Goal: Task Accomplishment & Management: Manage account settings

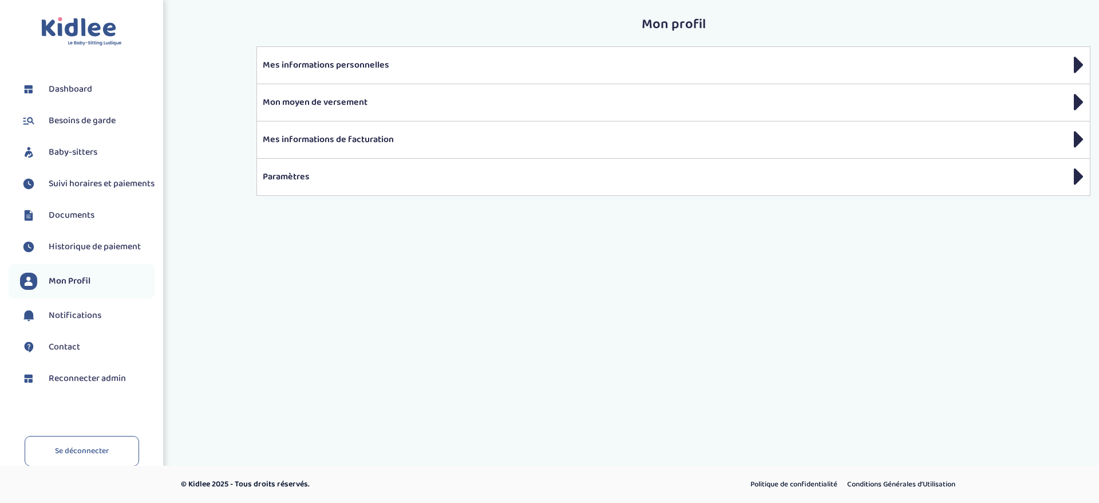
click at [74, 191] on span "Suivi horaires et paiements" at bounding box center [102, 184] width 106 height 14
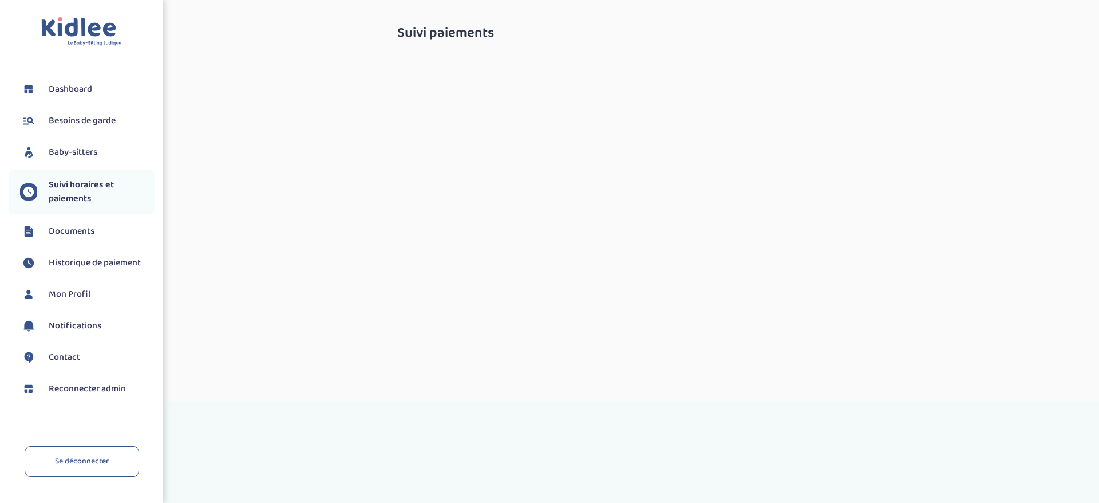
select select "octobre 2025"
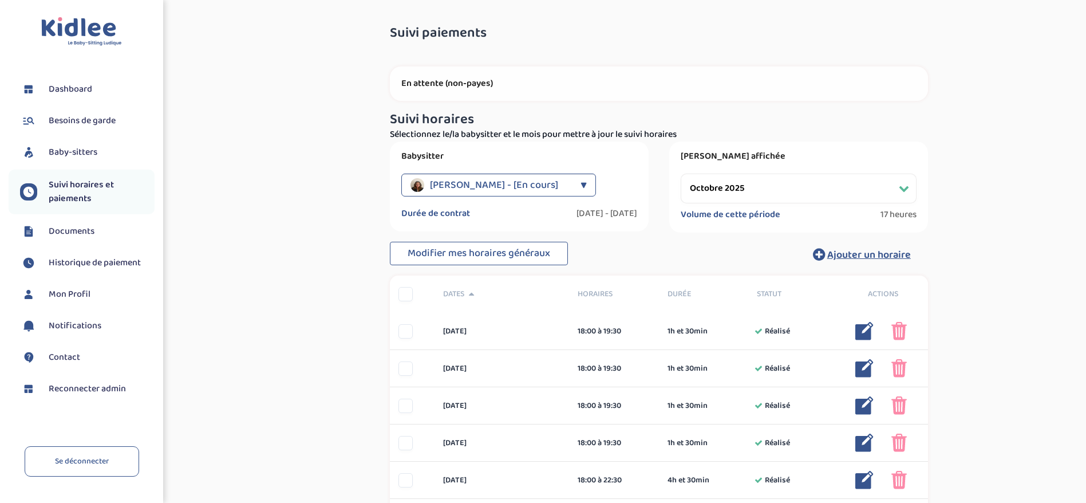
click at [76, 145] on span "Baby-sitters" at bounding box center [73, 152] width 49 height 14
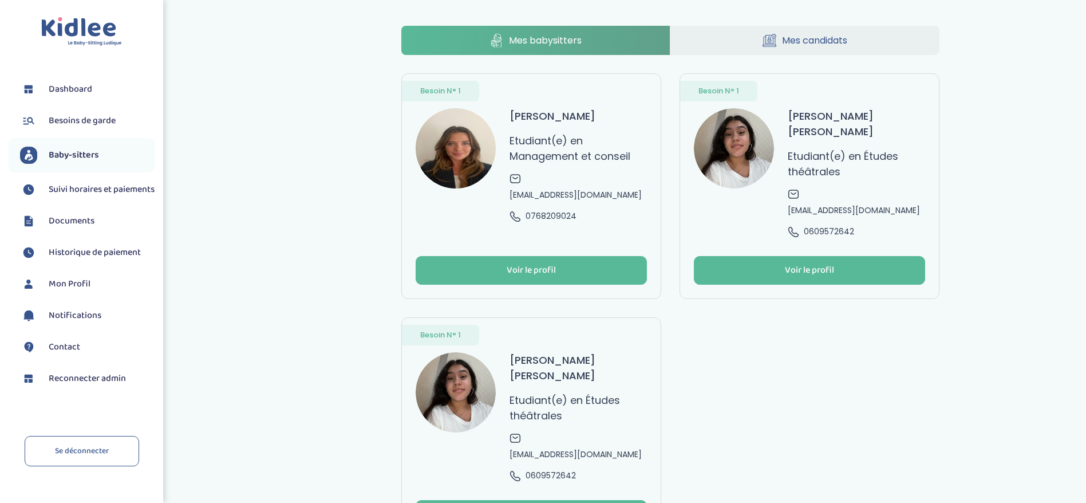
click at [641, 392] on p "Etudiant(e) en Études théâtrales" at bounding box center [578, 407] width 137 height 31
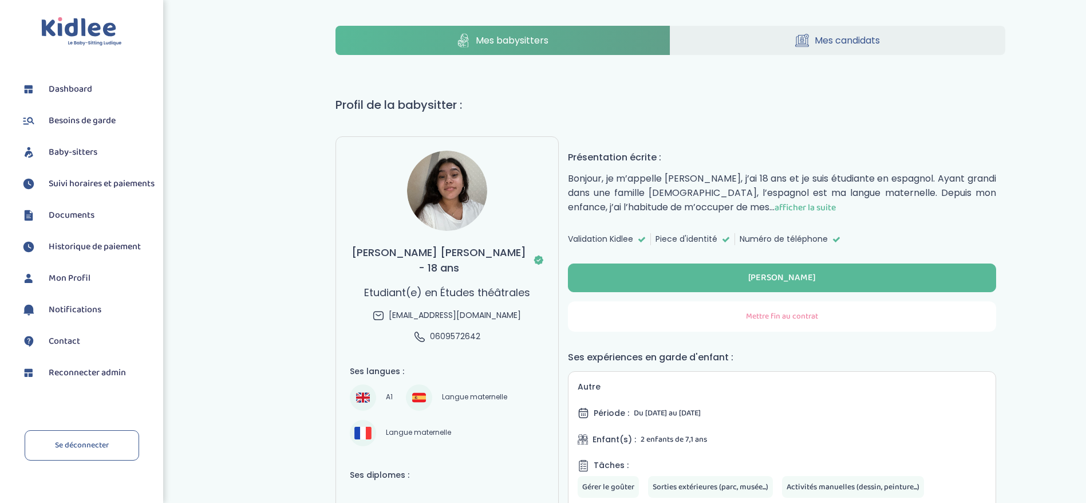
click at [709, 315] on button "Mettre fin au contrat" at bounding box center [782, 316] width 428 height 30
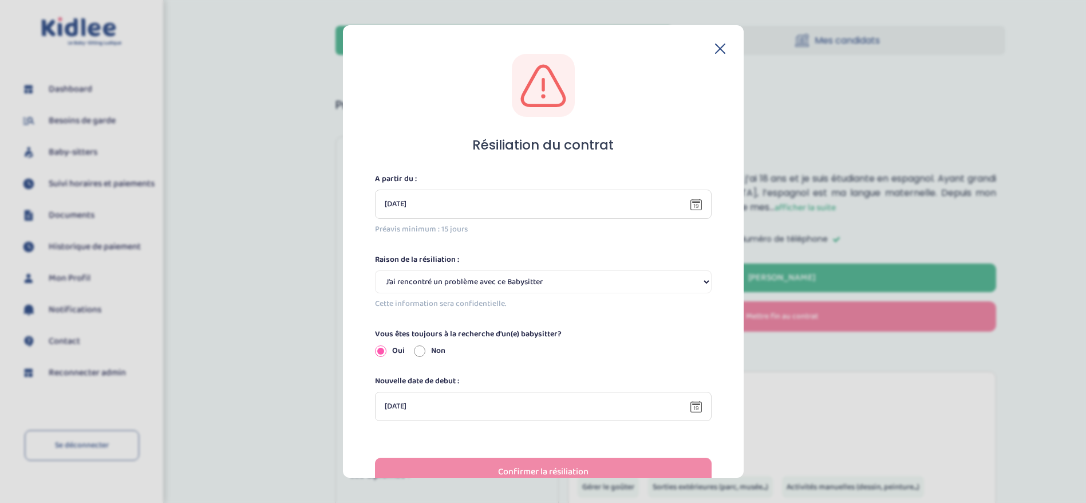
click at [490, 284] on select "Selectionne J’ai rencontré un problème avec ce Babysitter Ce Babysitter ne souh…" at bounding box center [543, 281] width 337 height 23
select select "Incompatibilité d’emploi du temps"
click at [375, 270] on select "Selectionne J’ai rencontré un problème avec ce Babysitter Ce Babysitter ne souh…" at bounding box center [543, 281] width 337 height 23
click at [417, 356] on div "Non" at bounding box center [429, 351] width 31 height 12
click at [417, 347] on input "Non" at bounding box center [419, 350] width 11 height 11
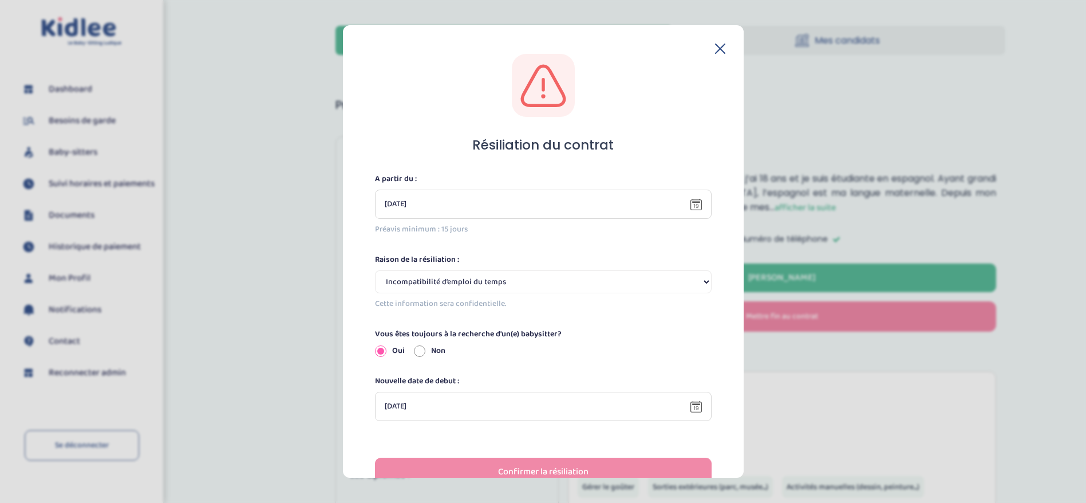
radio input "true"
radio input "false"
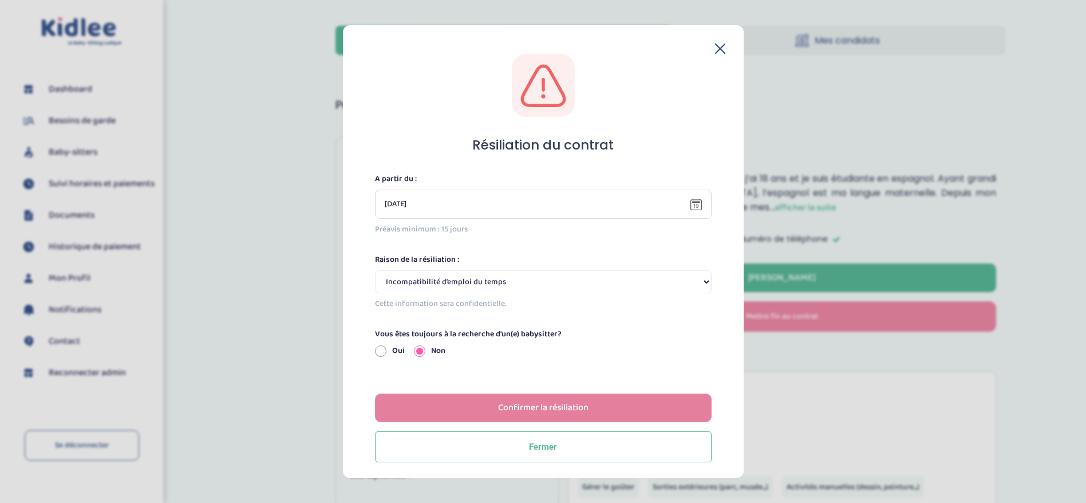
click at [492, 409] on button "Confirmer la résiliation" at bounding box center [543, 407] width 337 height 29
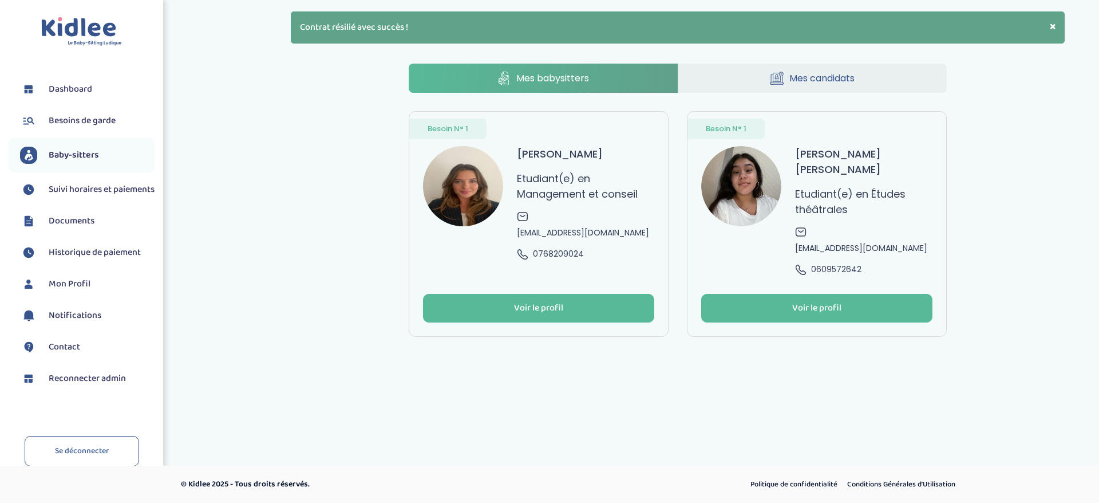
click at [823, 186] on p "Etudiant(e) en Études théâtrales" at bounding box center [863, 201] width 137 height 31
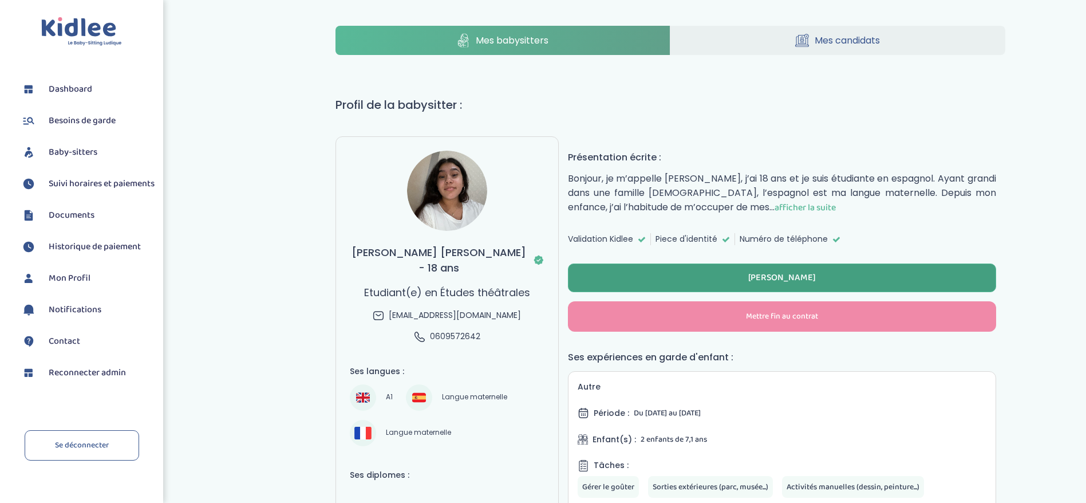
scroll to position [172, 0]
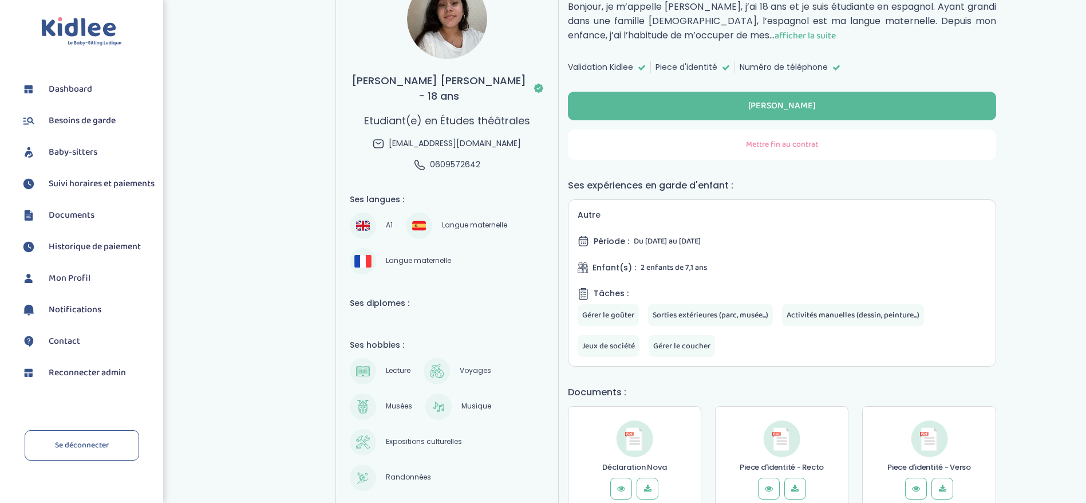
click at [658, 151] on button "Mettre fin au contrat" at bounding box center [782, 144] width 428 height 30
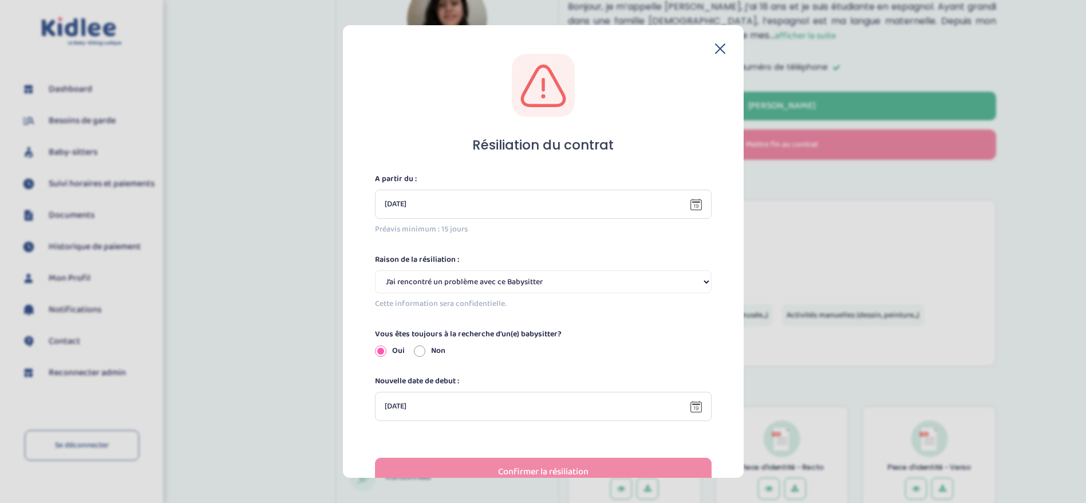
click at [481, 277] on select "Selectionne J’ai rencontré un problème avec ce Babysitter Ce Babysitter ne souh…" at bounding box center [543, 281] width 337 height 23
select select "Incompatibilité d’emploi du temps"
click at [375, 270] on select "Selectionne J’ai rencontré un problème avec ce Babysitter Ce Babysitter ne souh…" at bounding box center [543, 281] width 337 height 23
click at [434, 356] on label "Non" at bounding box center [438, 351] width 14 height 12
click at [425, 356] on input "Non" at bounding box center [419, 350] width 11 height 11
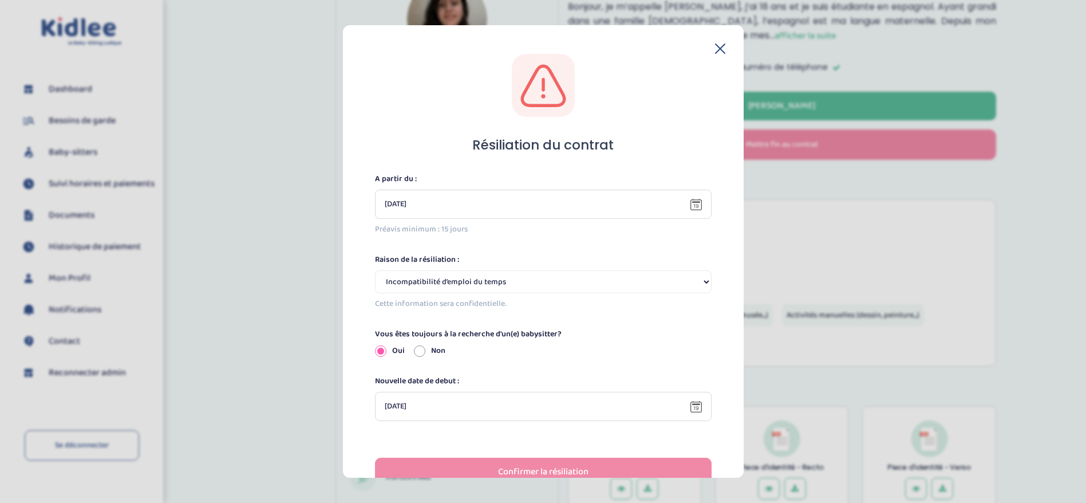
radio input "true"
radio input "false"
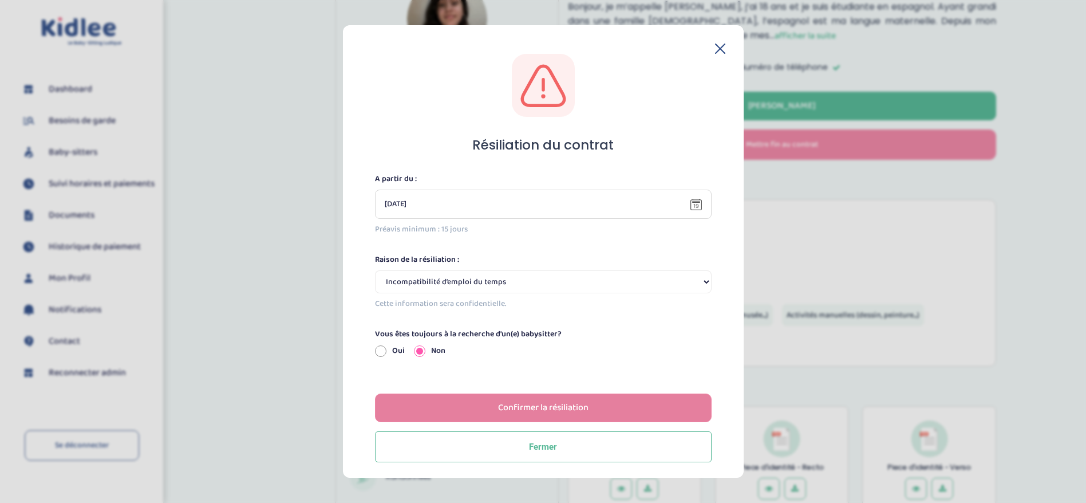
click at [479, 407] on button "Confirmer la résiliation" at bounding box center [543, 407] width 337 height 29
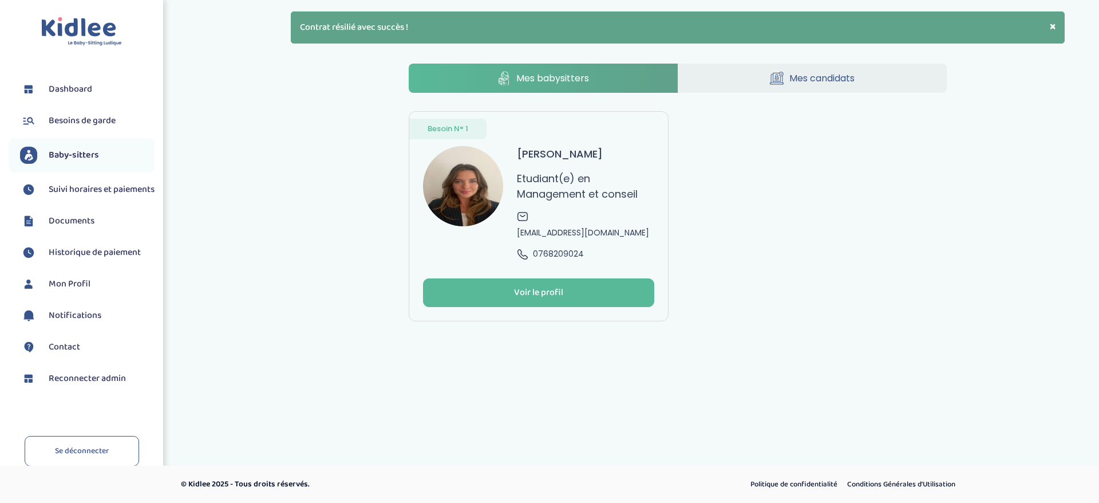
click at [112, 384] on span "Reconnecter admin" at bounding box center [87, 379] width 77 height 14
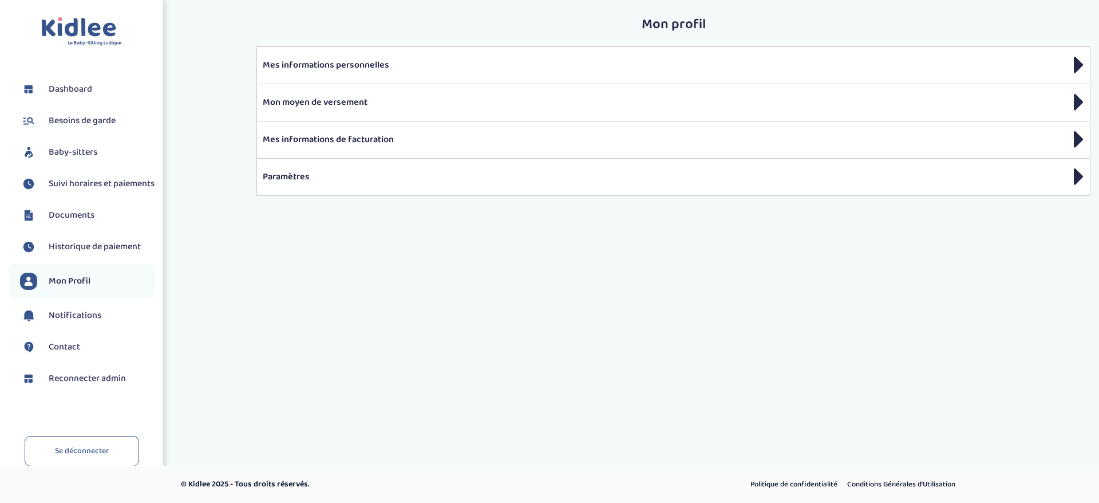
click at [85, 191] on span "Suivi horaires et paiements" at bounding box center [102, 184] width 106 height 14
click at [68, 184] on span "Suivi horaires et paiements" at bounding box center [102, 184] width 106 height 14
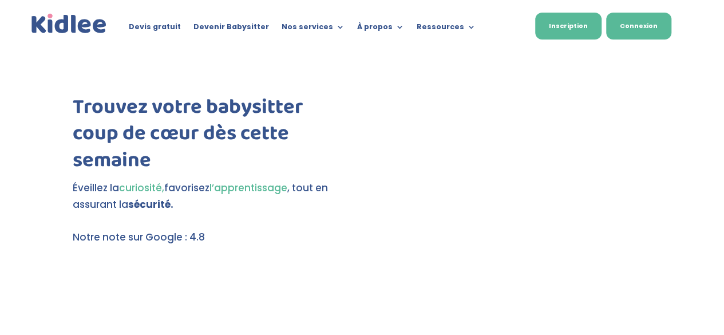
click at [630, 30] on link "Connexion" at bounding box center [638, 26] width 65 height 27
click at [628, 33] on link "Connexion" at bounding box center [638, 26] width 65 height 27
